Goal: Task Accomplishment & Management: Use online tool/utility

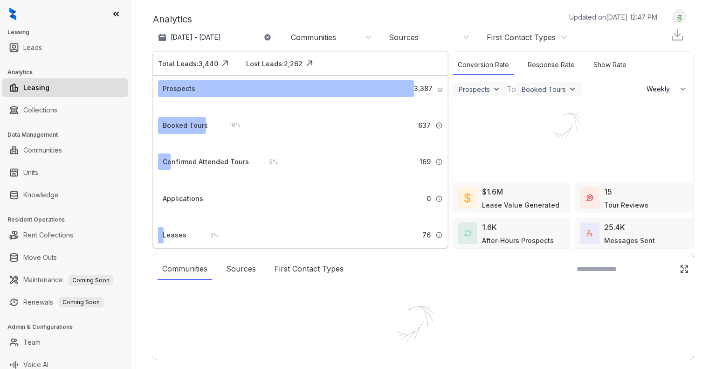
select select "******"
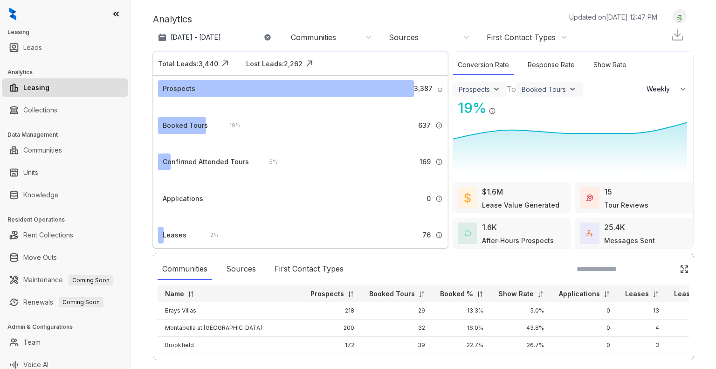
click at [335, 40] on div "Communities" at bounding box center [313, 37] width 45 height 10
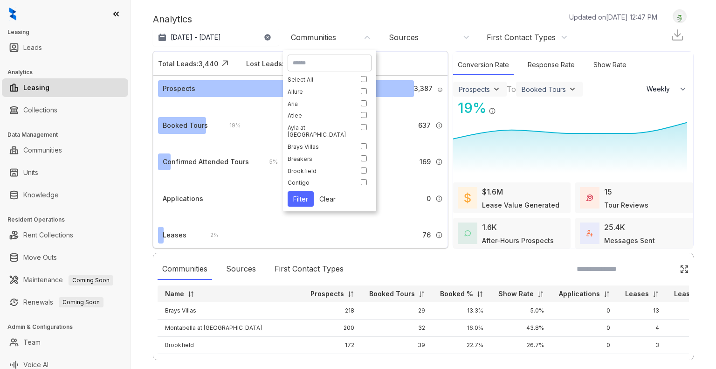
click at [335, 40] on div "Communities" at bounding box center [313, 37] width 45 height 10
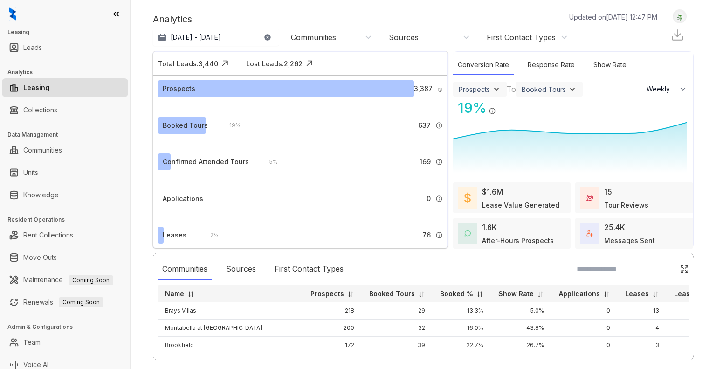
click at [670, 32] on img at bounding box center [677, 35] width 14 height 14
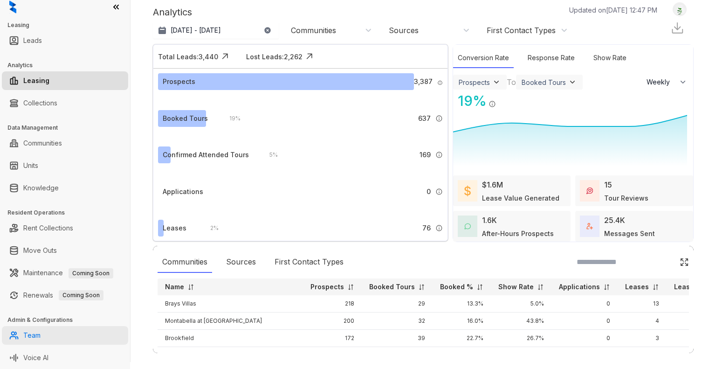
click at [31, 331] on link "Team" at bounding box center [31, 335] width 17 height 19
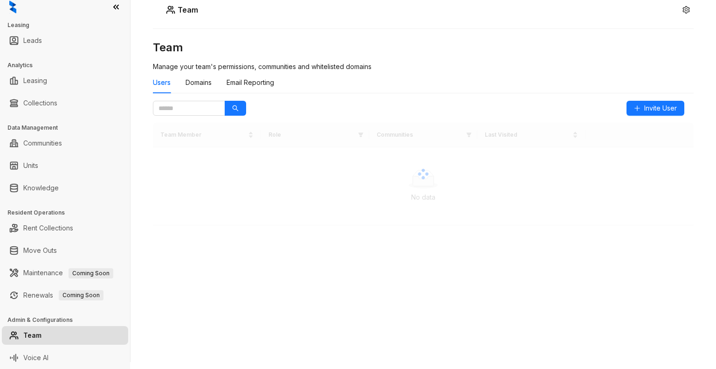
click at [358, 20] on div "Team Team Manage your team's permissions, communities and whitelisted domains U…" at bounding box center [422, 177] width 585 height 369
click at [43, 82] on link "Leasing" at bounding box center [35, 80] width 24 height 19
select select "******"
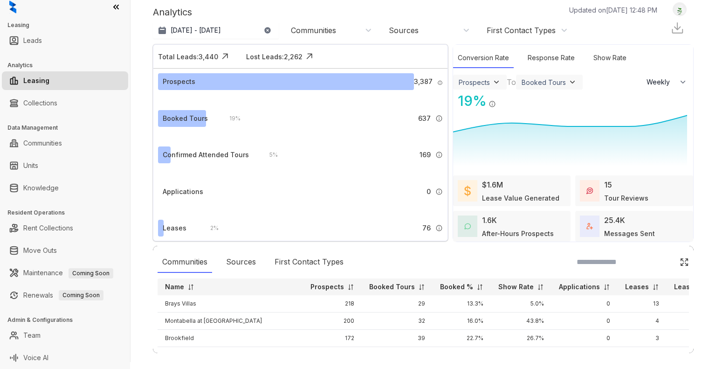
click at [680, 259] on img at bounding box center [684, 261] width 9 height 9
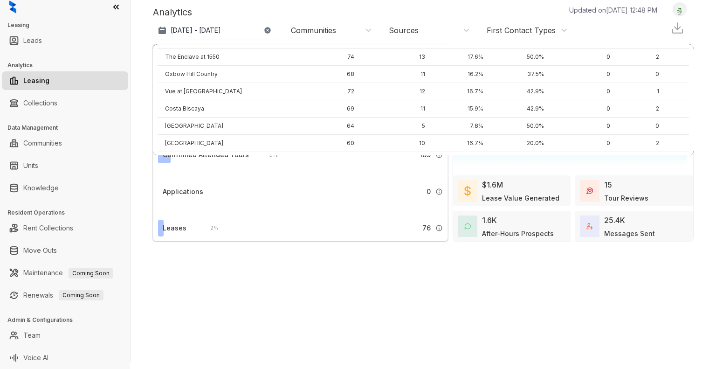
scroll to position [466, 0]
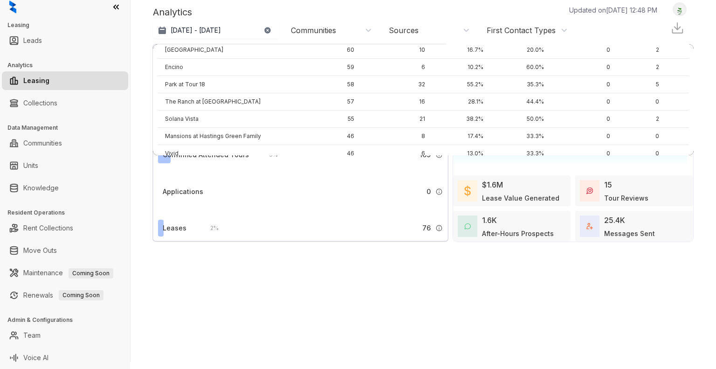
click at [670, 22] on img at bounding box center [677, 28] width 14 height 14
click at [58, 145] on link "Communities" at bounding box center [42, 143] width 39 height 19
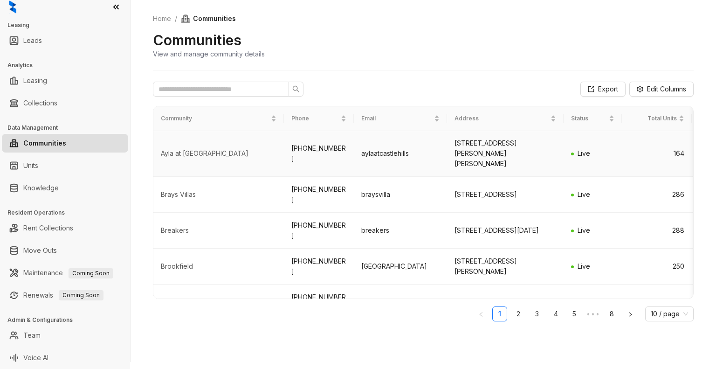
scroll to position [198, 0]
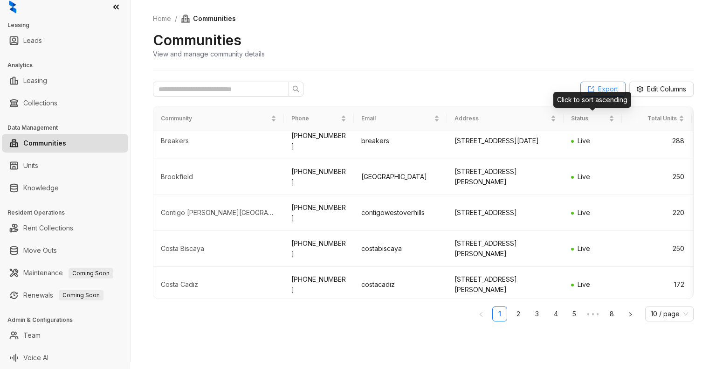
click at [598, 87] on span "Export" at bounding box center [608, 89] width 20 height 10
